Goal: Register for event/course

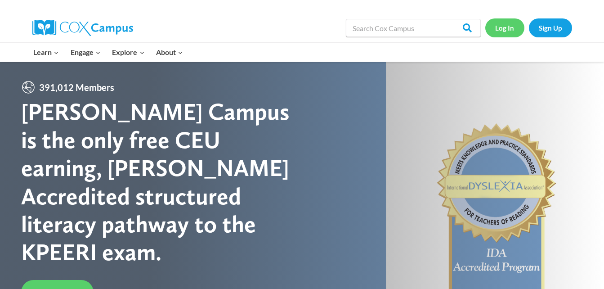
click at [504, 29] on link "Log In" at bounding box center [504, 27] width 39 height 18
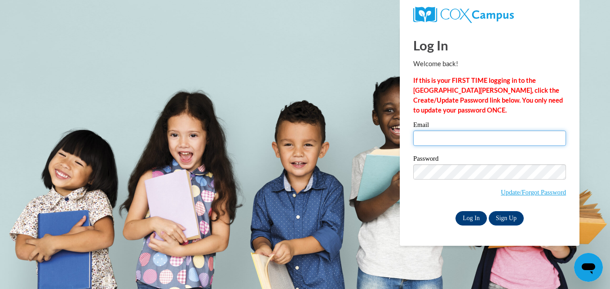
type input "sabryacline@gmail.com"
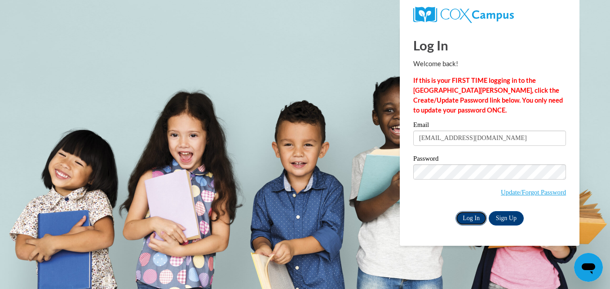
click at [466, 214] on input "Log In" at bounding box center [471, 218] width 31 height 14
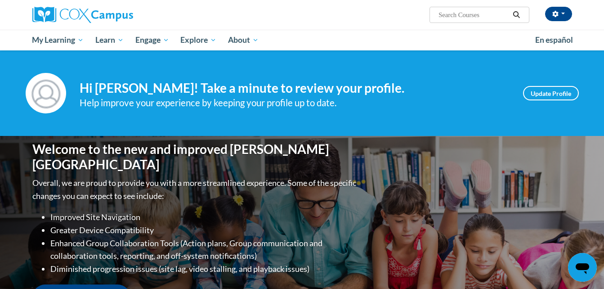
click at [464, 17] on input "Search..." at bounding box center [473, 14] width 72 height 11
type input "read with me"
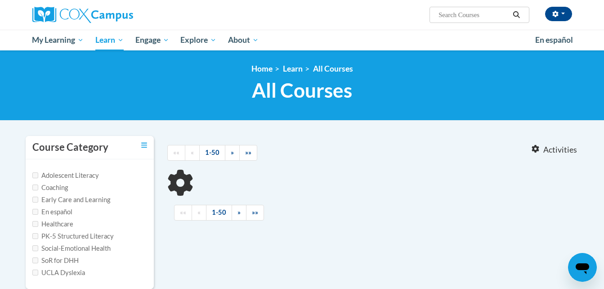
type input "read with me"
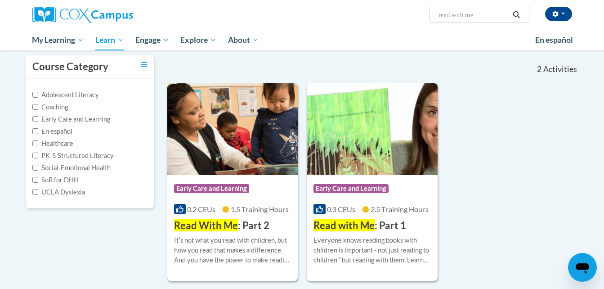
scroll to position [83, 0]
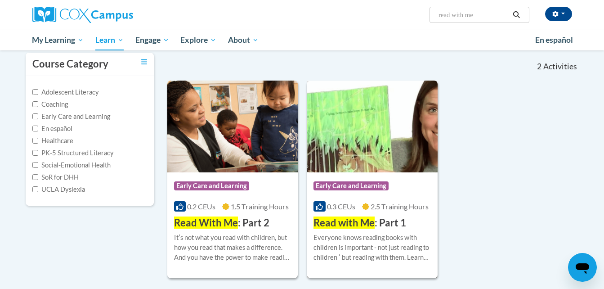
click at [400, 218] on h3 "Read with Me : Part 1" at bounding box center [359, 223] width 93 height 14
click at [353, 165] on img at bounding box center [372, 126] width 131 height 92
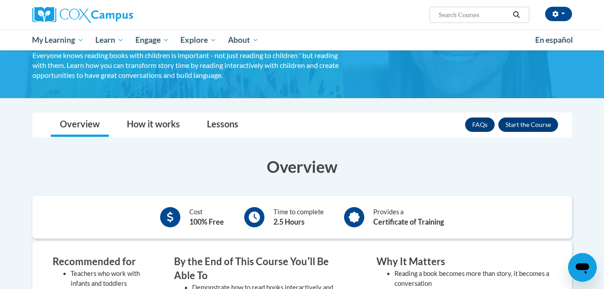
scroll to position [69, 0]
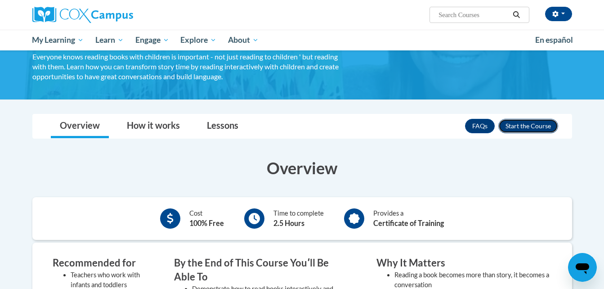
click at [537, 119] on button "Enroll" at bounding box center [528, 126] width 60 height 14
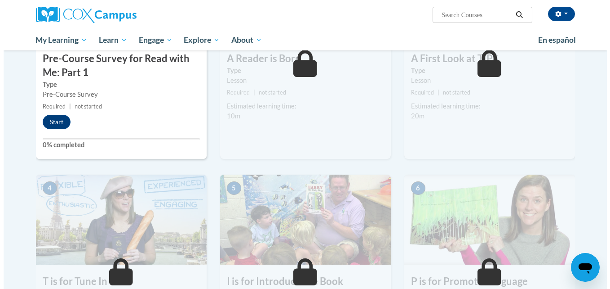
scroll to position [281, 0]
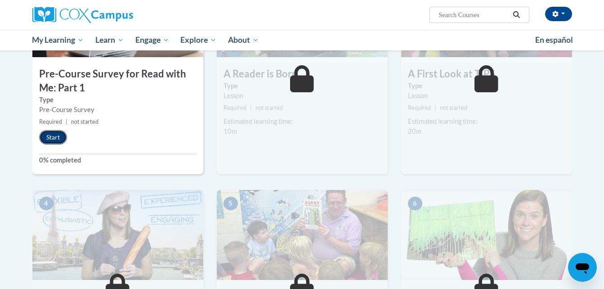
click at [55, 134] on button "Start" at bounding box center [53, 137] width 28 height 14
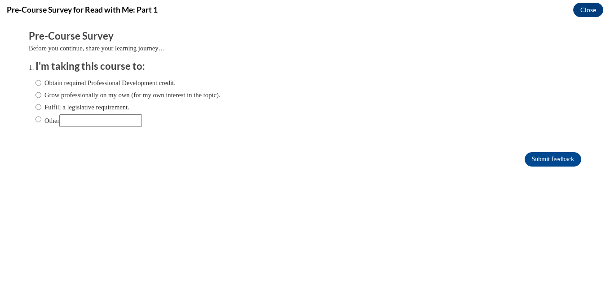
scroll to position [0, 0]
click at [36, 80] on input "Obtain required Professional Development credit." at bounding box center [39, 83] width 6 height 10
radio input "true"
click at [548, 159] on input "Submit feedback" at bounding box center [553, 159] width 57 height 14
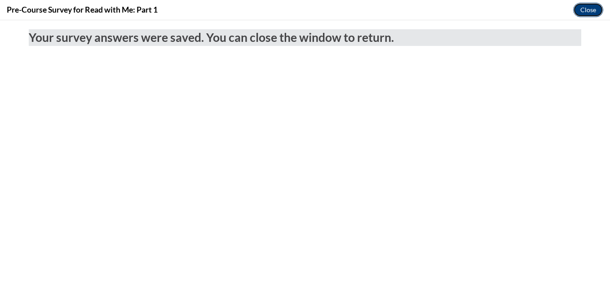
click at [591, 5] on button "Close" at bounding box center [589, 10] width 30 height 14
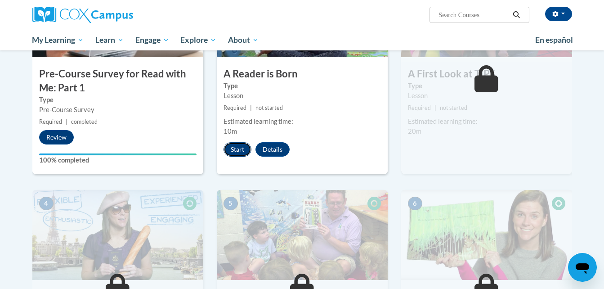
click at [239, 151] on button "Start" at bounding box center [237, 149] width 28 height 14
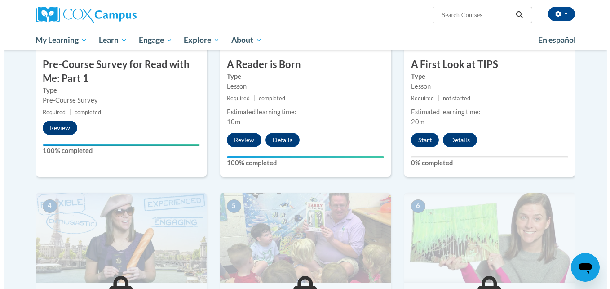
scroll to position [245, 0]
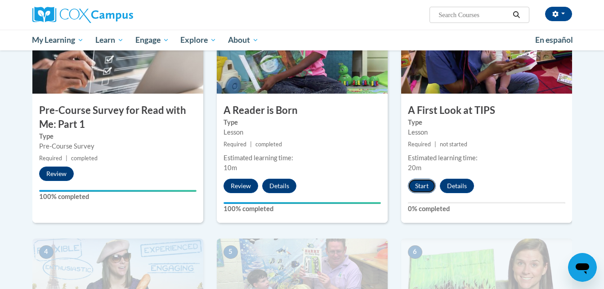
click at [423, 185] on button "Start" at bounding box center [422, 185] width 28 height 14
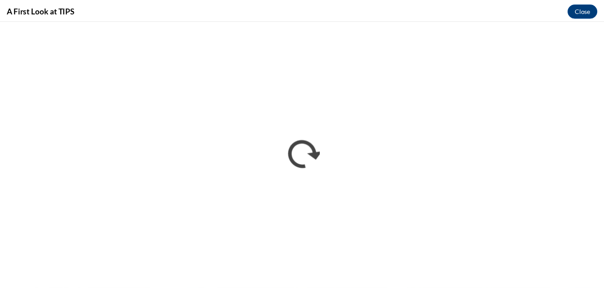
scroll to position [0, 0]
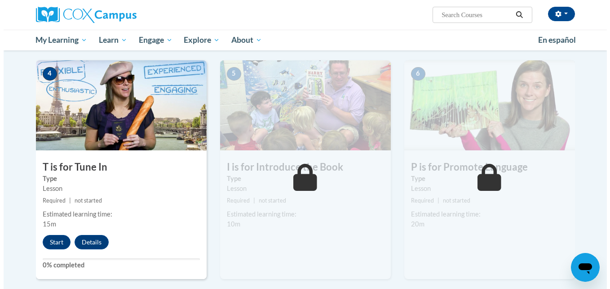
scroll to position [445, 0]
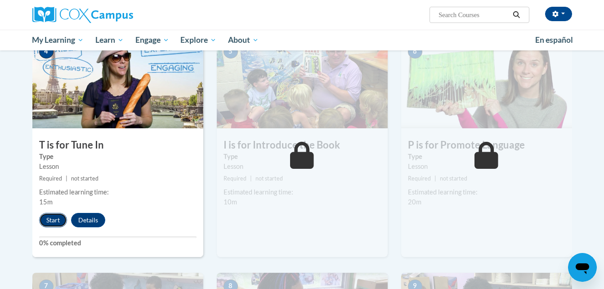
click at [55, 219] on button "Start" at bounding box center [53, 220] width 28 height 14
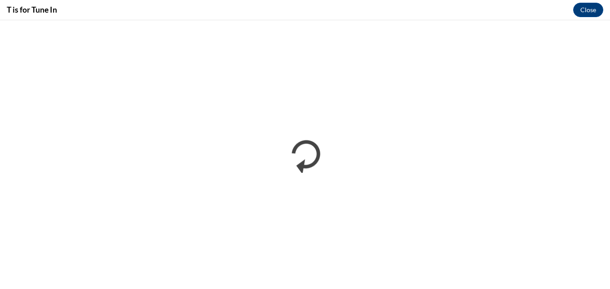
scroll to position [0, 0]
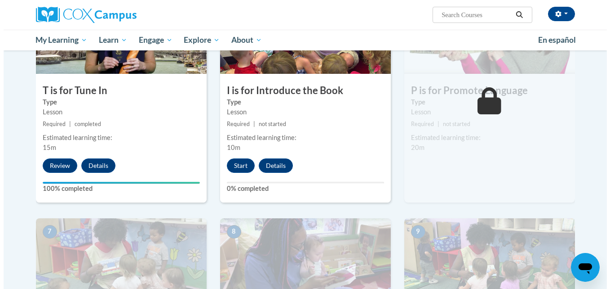
scroll to position [481, 0]
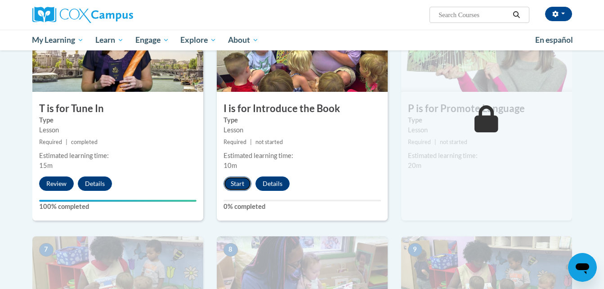
click at [245, 179] on button "Start" at bounding box center [237, 183] width 28 height 14
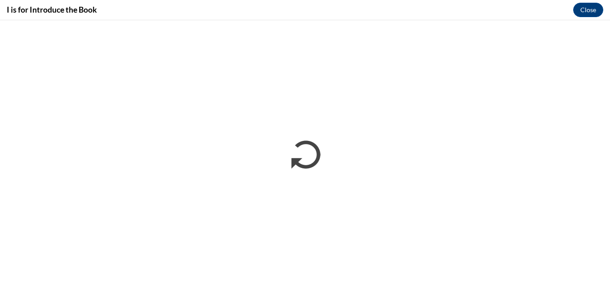
scroll to position [0, 0]
click at [591, 10] on button "Close" at bounding box center [589, 10] width 30 height 14
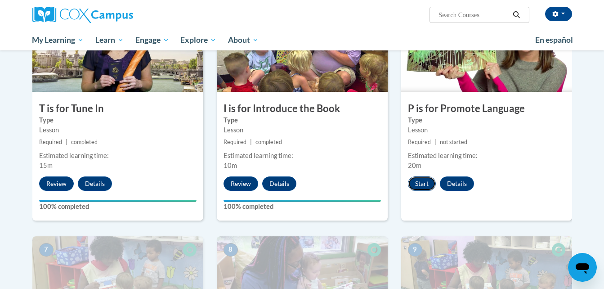
click at [420, 187] on button "Start" at bounding box center [422, 183] width 28 height 14
